Goal: Find specific page/section: Find specific page/section

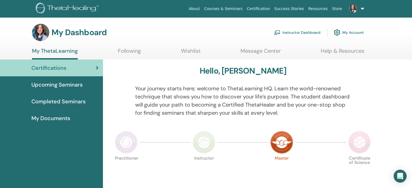
click at [305, 31] on link "Instructor Dashboard" at bounding box center [297, 33] width 47 height 12
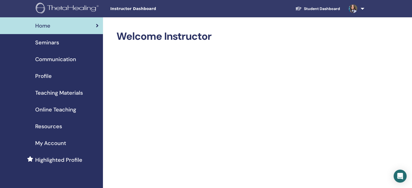
click at [51, 91] on span "Teaching Materials" at bounding box center [59, 93] width 48 height 8
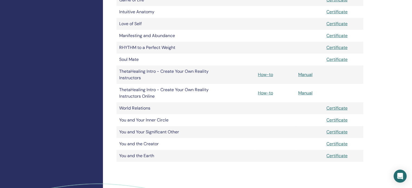
scroll to position [212, 0]
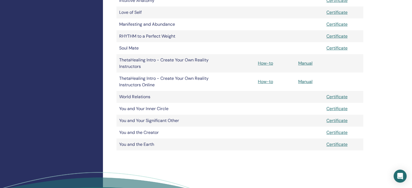
click at [141, 96] on td "World Relations" at bounding box center [165, 97] width 98 height 12
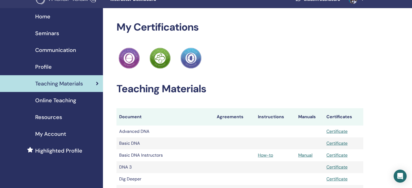
scroll to position [0, 0]
